Goal: Find specific page/section: Find specific page/section

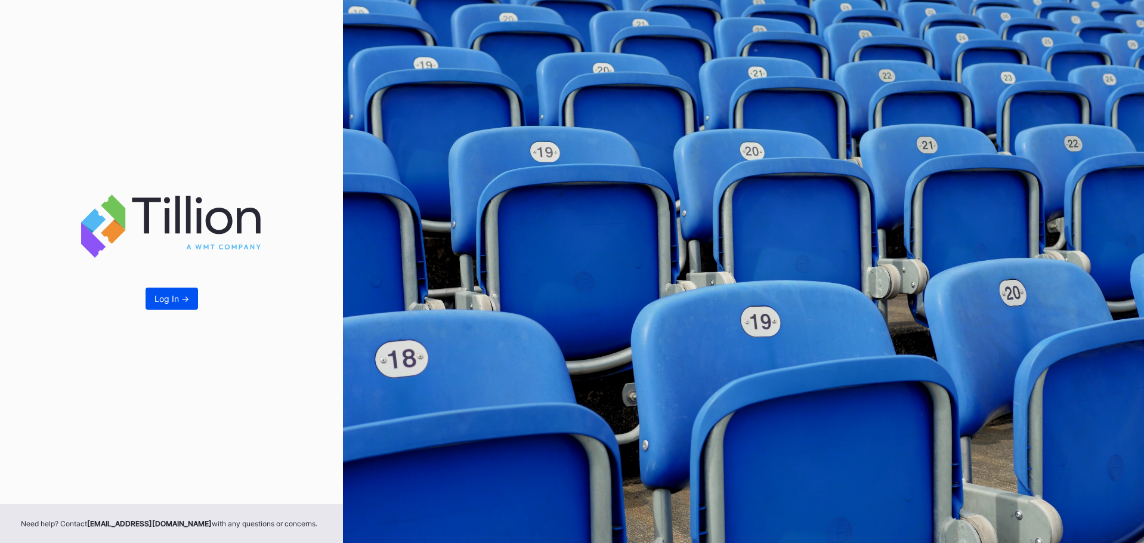
click at [180, 306] on button "Log In ->" at bounding box center [171, 298] width 52 height 22
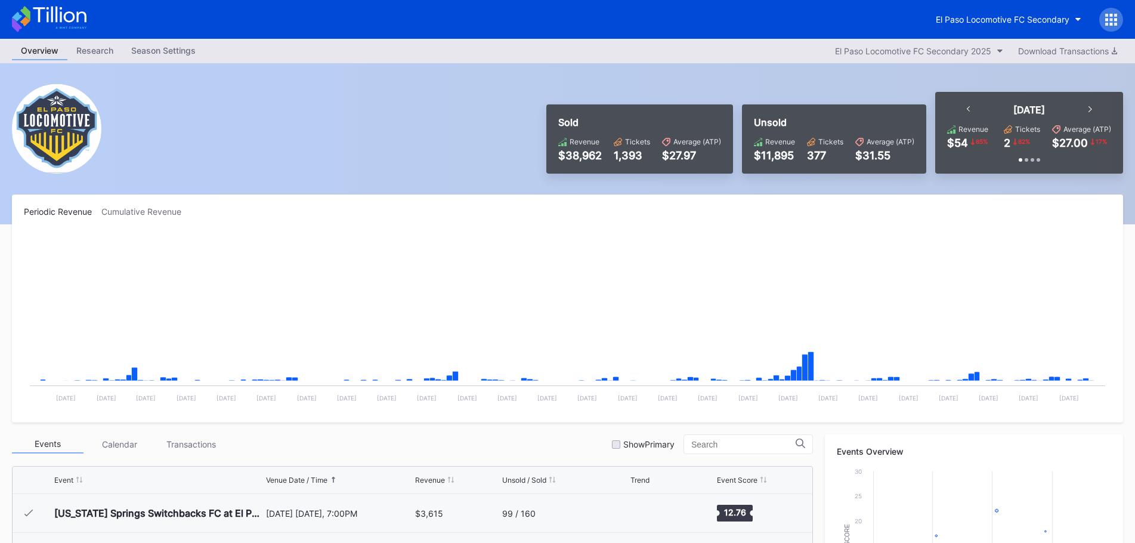
scroll to position [268, 0]
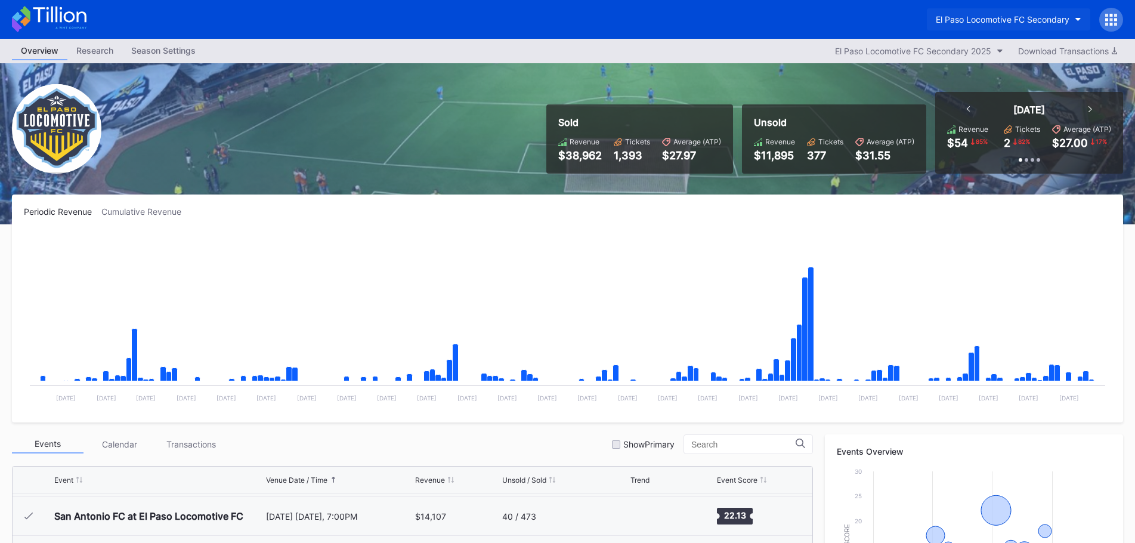
click at [1045, 23] on div "El Paso Locomotive FC Secondary" at bounding box center [1002, 19] width 134 height 10
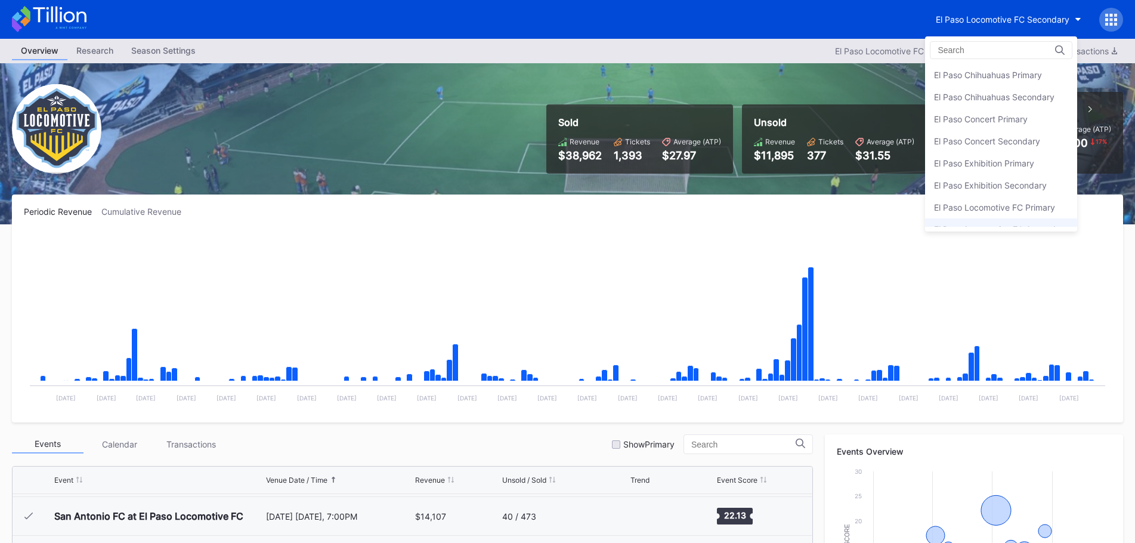
scroll to position [58, 0]
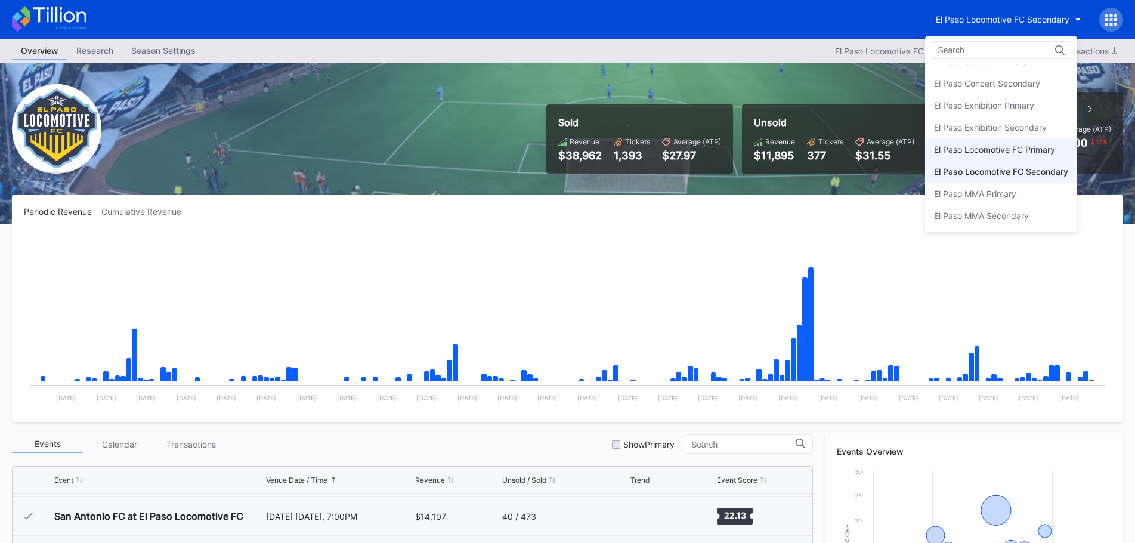
click at [1019, 143] on div "El Paso Locomotive FC Primary" at bounding box center [1001, 149] width 152 height 22
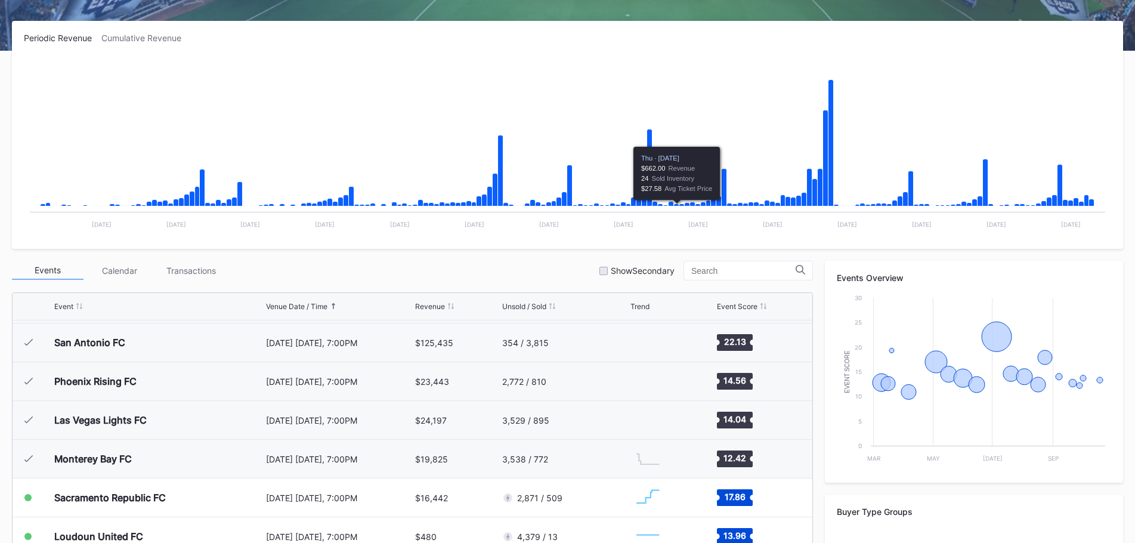
scroll to position [238, 0]
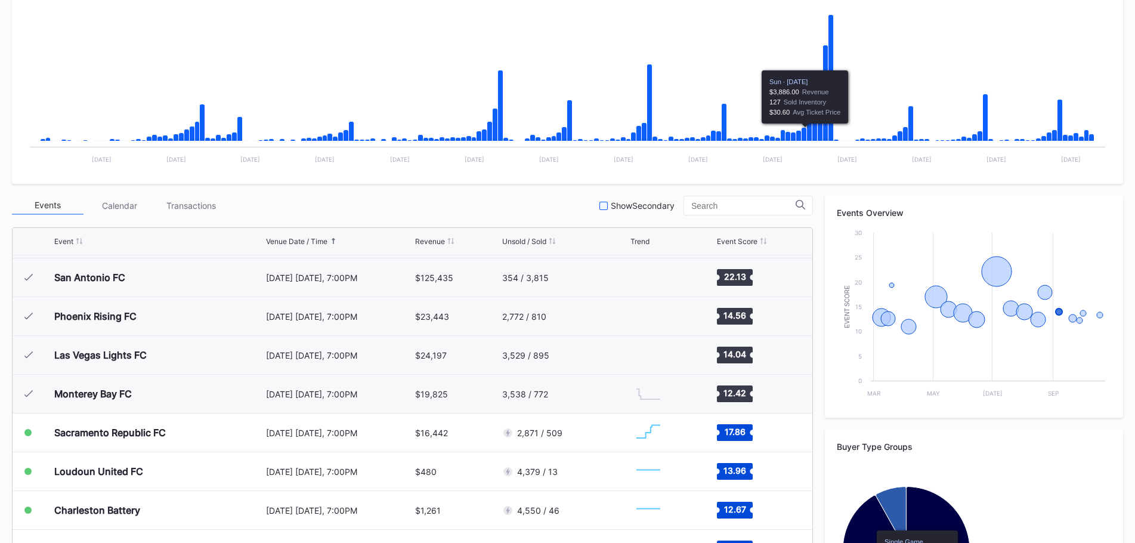
click at [609, 205] on div "Show Secondary" at bounding box center [636, 205] width 75 height 10
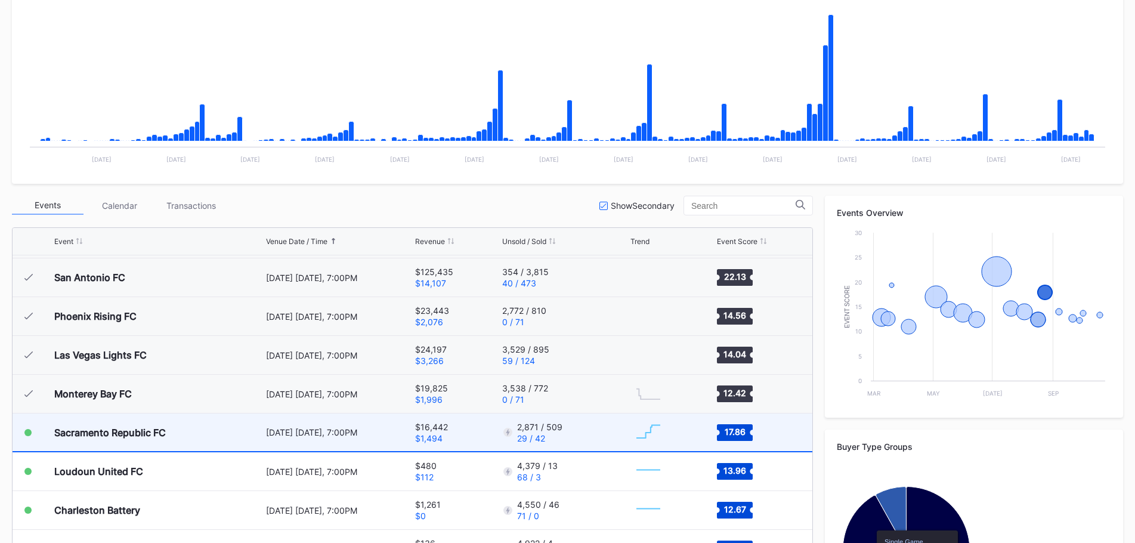
click at [601, 439] on div "2,871 / 509 29 / 42" at bounding box center [564, 432] width 125 height 38
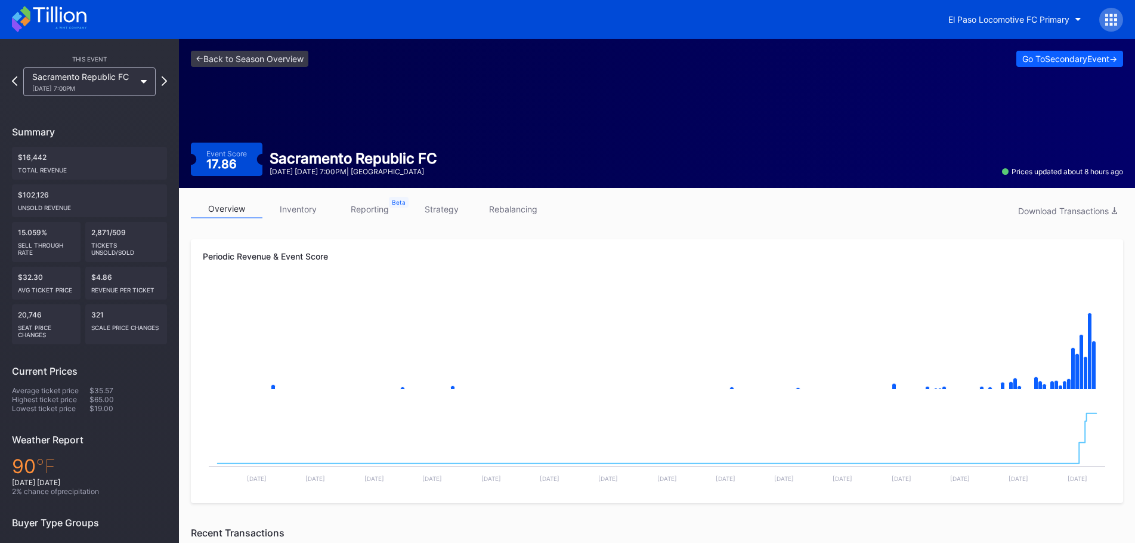
click at [432, 215] on link "strategy" at bounding box center [441, 209] width 72 height 18
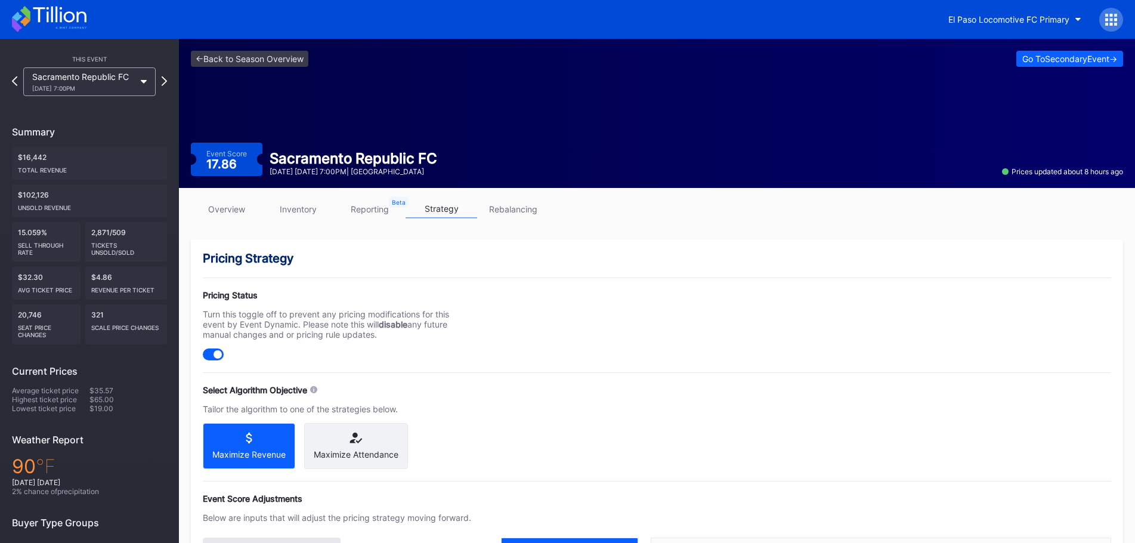
click at [498, 207] on link "rebalancing" at bounding box center [513, 209] width 72 height 18
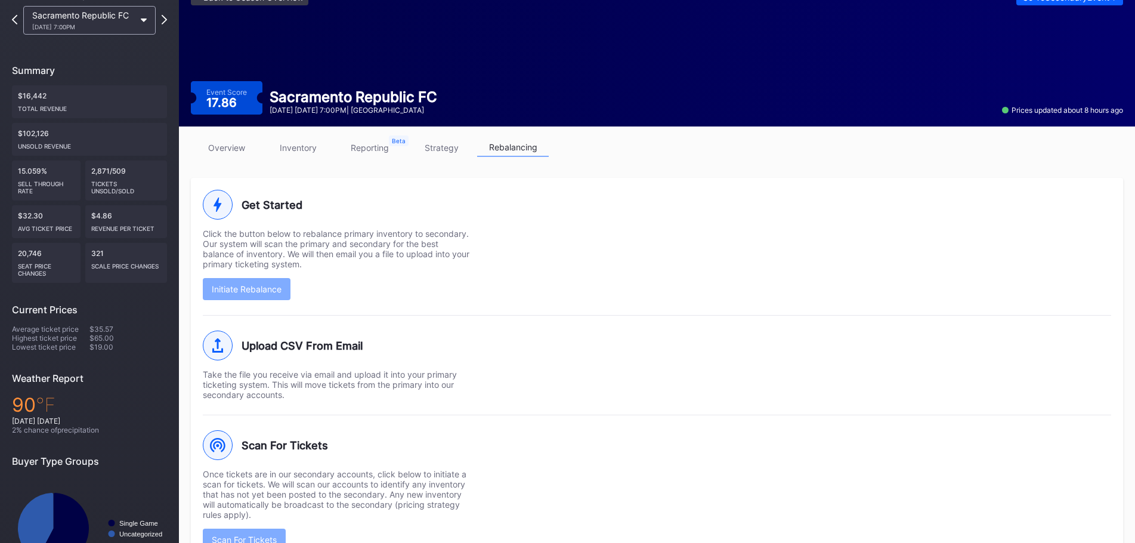
scroll to position [111, 0]
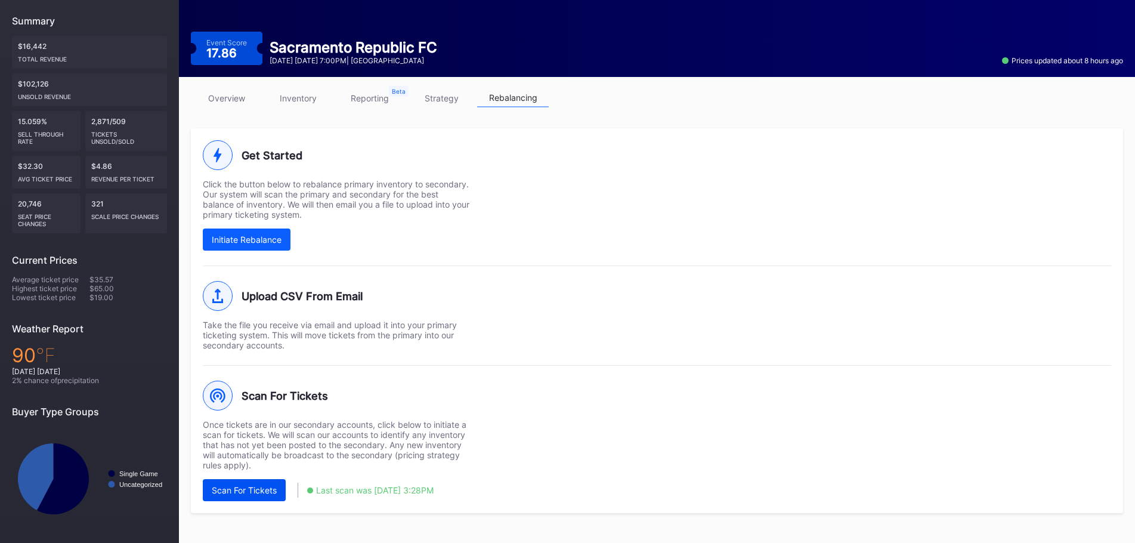
click at [270, 497] on button "Scan For Tickets" at bounding box center [244, 490] width 83 height 22
